Goal: Task Accomplishment & Management: Use online tool/utility

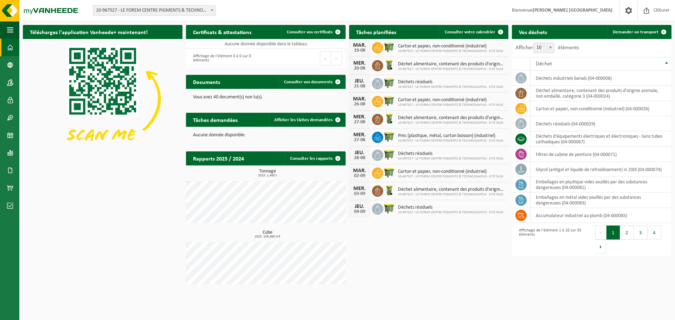
click at [146, 9] on span "10-967527 - LE FOREM CENTRE PIGMENTS & TECHNOCAMPUS - SITE 5418 - STRÉPY-[GEOGR…" at bounding box center [154, 11] width 122 height 10
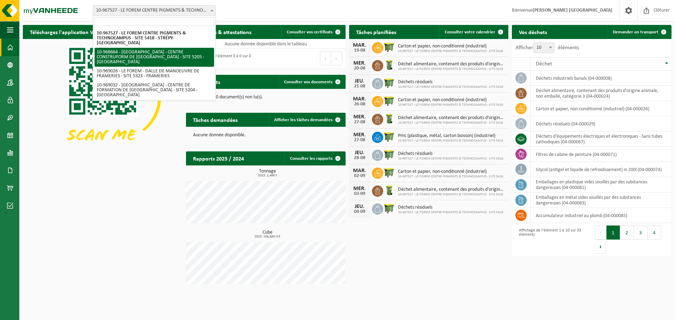
select select "154409"
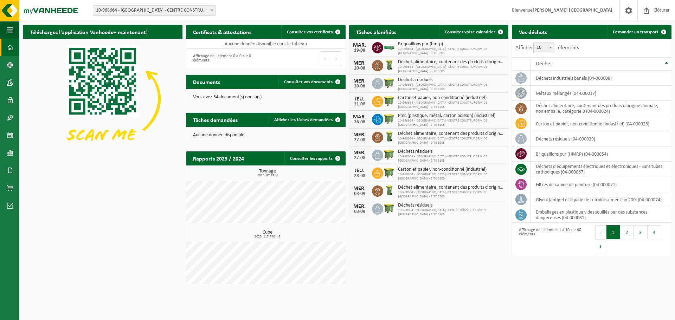
click at [127, 7] on span "10-968664 - [GEOGRAPHIC_DATA] - CENTRE CONSTRUFORM DE [GEOGRAPHIC_DATA] - SITE …" at bounding box center [154, 11] width 122 height 10
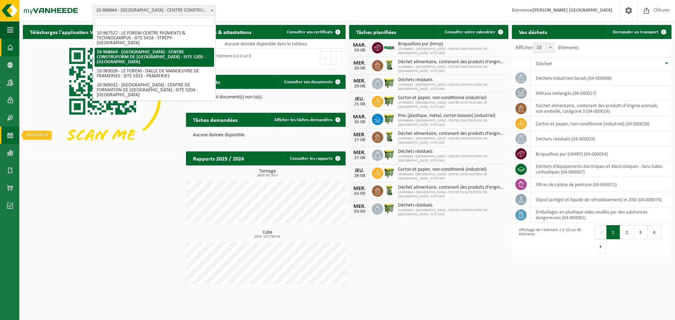
click at [7, 138] on link "Calendrier" at bounding box center [9, 136] width 19 height 18
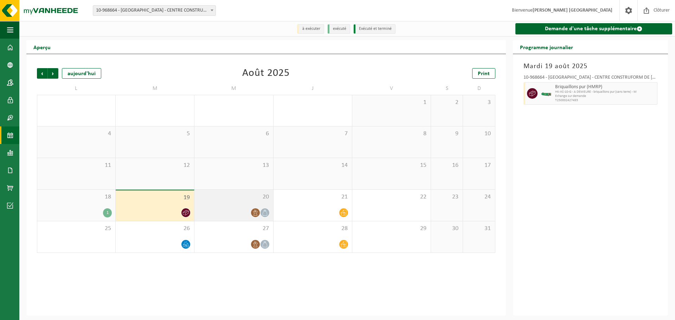
click at [231, 205] on div "20" at bounding box center [233, 205] width 78 height 31
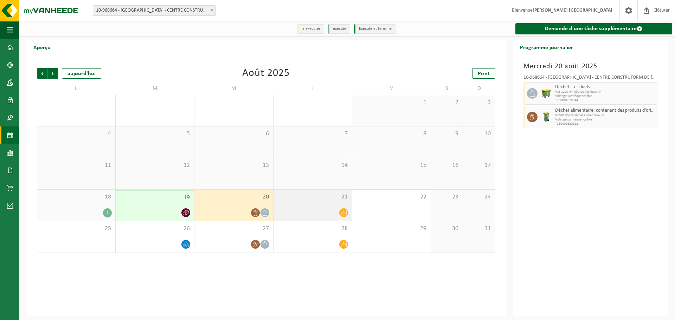
click at [316, 209] on div at bounding box center [312, 212] width 71 height 9
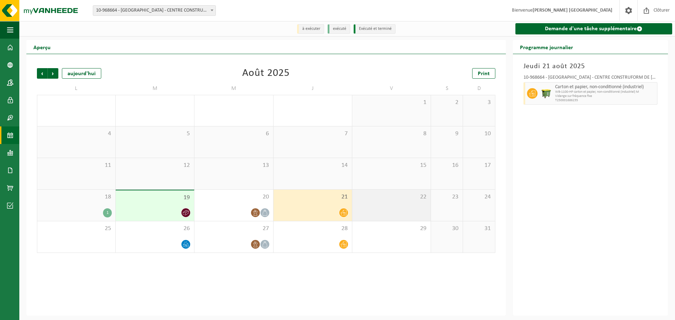
click at [375, 208] on div "22" at bounding box center [391, 205] width 78 height 31
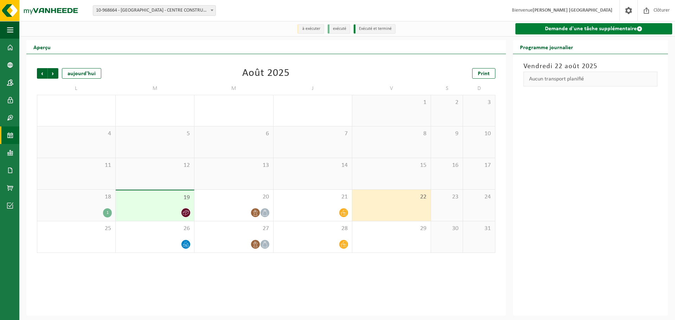
click at [569, 27] on link "Demande d'une tâche supplémentaire" at bounding box center [594, 28] width 157 height 11
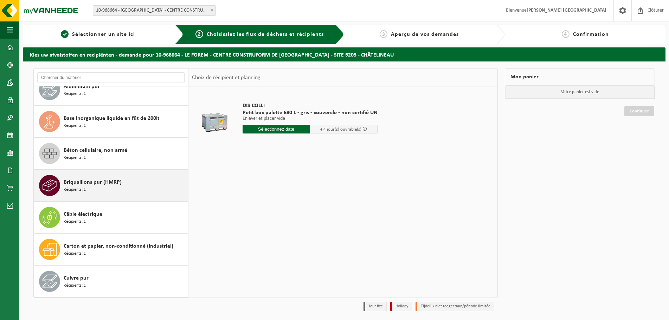
click at [91, 187] on div "Briquaillons pur (HMRP) Récipients: 1" at bounding box center [125, 185] width 122 height 21
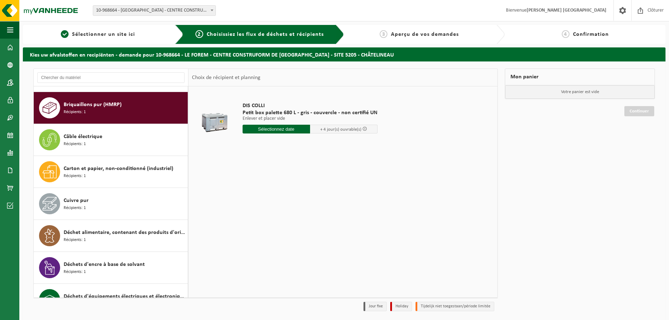
scroll to position [224, 0]
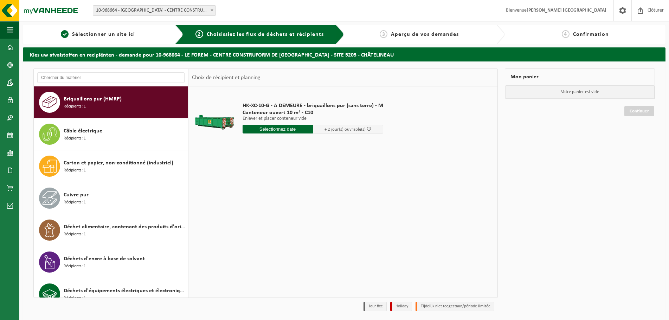
click at [289, 131] on input "text" at bounding box center [278, 129] width 70 height 9
click at [299, 202] on div "22" at bounding box center [298, 202] width 12 height 11
type input "à partir de 2025-08-22"
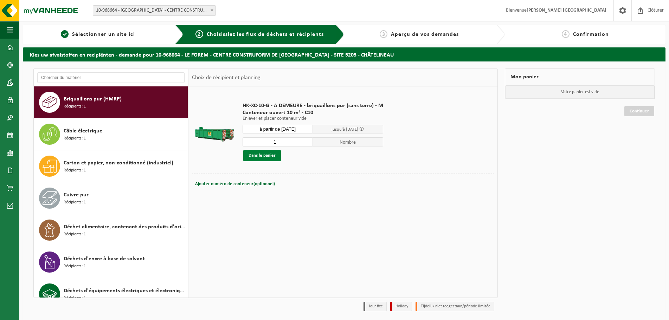
click at [271, 158] on button "Dans le panier" at bounding box center [262, 155] width 38 height 11
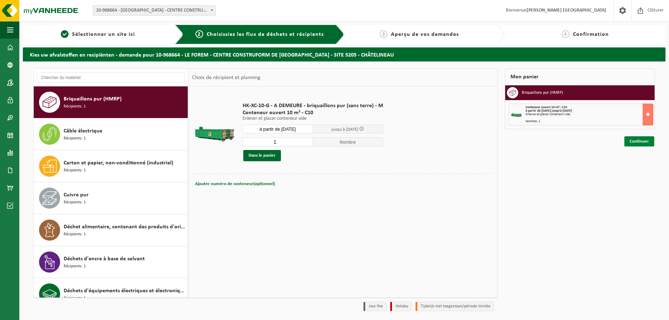
click at [641, 143] on link "Continuer" at bounding box center [640, 141] width 30 height 10
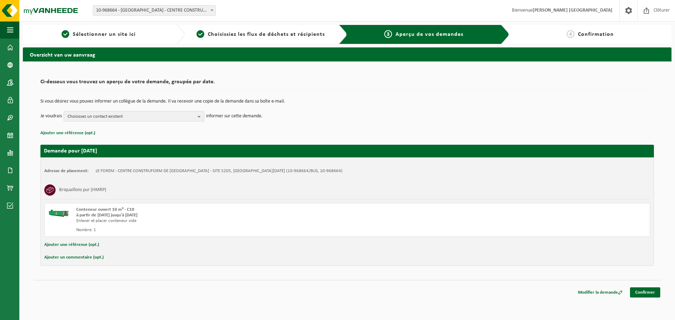
click at [185, 114] on span "Choisissez un contact existant" at bounding box center [131, 116] width 127 height 11
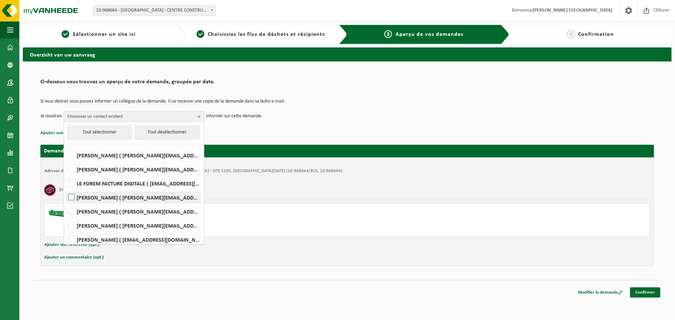
click at [113, 195] on label "ANTOINE HOSLET ( antoine.hoslet@forem.be )" at bounding box center [134, 197] width 134 height 11
click at [66, 189] on input "ANTOINE HOSLET ( antoine.hoslet@forem.be )" at bounding box center [65, 188] width 0 height 0
checkbox input "true"
click at [277, 187] on div "Briquaillons pur (HMRP)" at bounding box center [347, 190] width 606 height 18
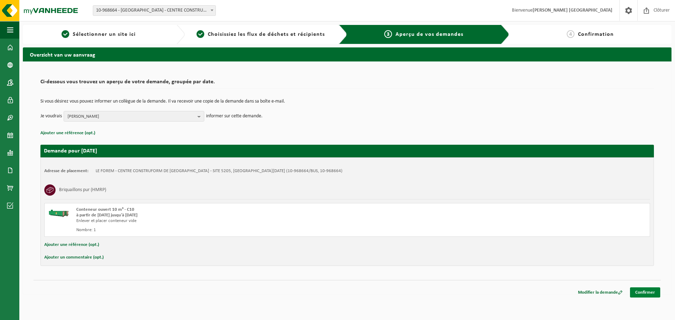
click at [643, 295] on link "Confirmer" at bounding box center [645, 293] width 30 height 10
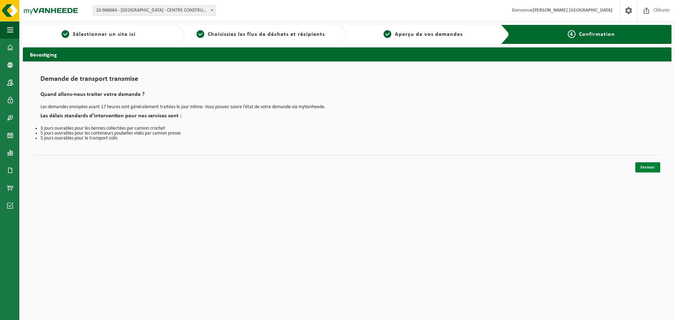
click at [652, 166] on link "Fermer" at bounding box center [647, 167] width 25 height 10
